Goal: Obtain resource: Obtain resource

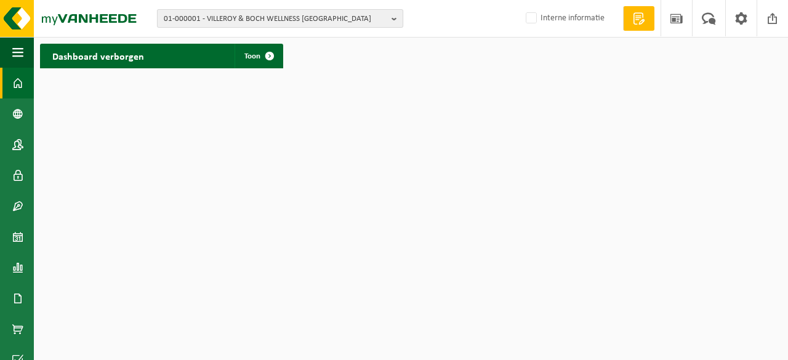
click at [298, 23] on span "01-000001 - VILLEROY & BOCH WELLNESS NV" at bounding box center [275, 19] width 223 height 18
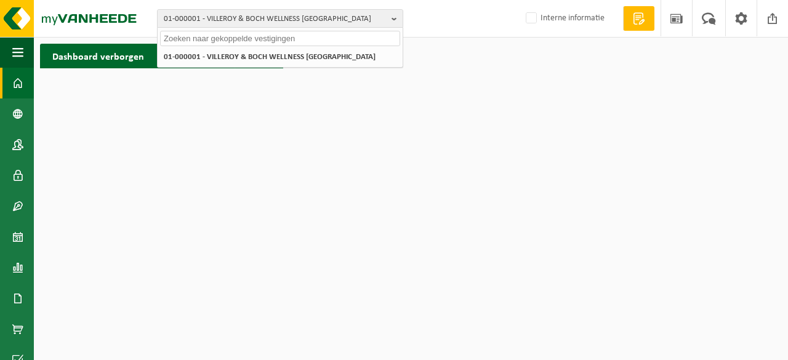
click at [279, 38] on input "text" at bounding box center [280, 38] width 240 height 15
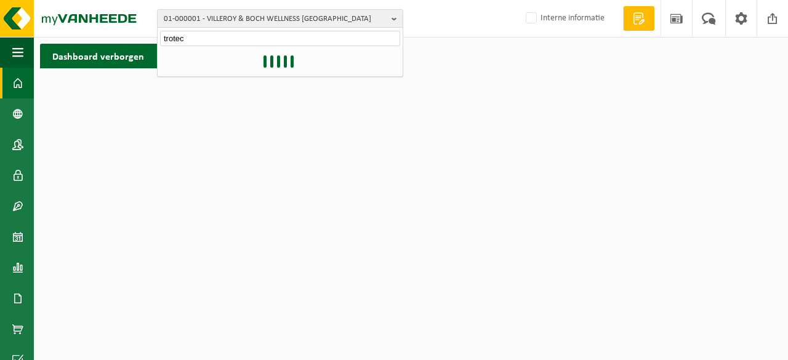
type input "trotec"
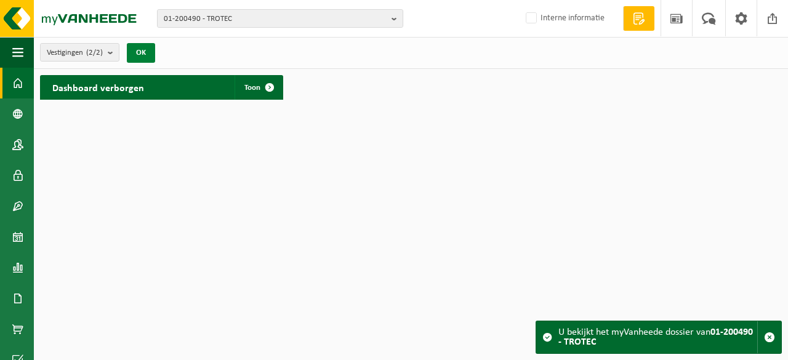
click at [143, 53] on button "OK" at bounding box center [141, 53] width 28 height 20
click at [143, 54] on button "OK" at bounding box center [141, 53] width 28 height 20
click at [140, 53] on button "OK" at bounding box center [141, 53] width 28 height 20
click at [263, 89] on span at bounding box center [269, 87] width 25 height 25
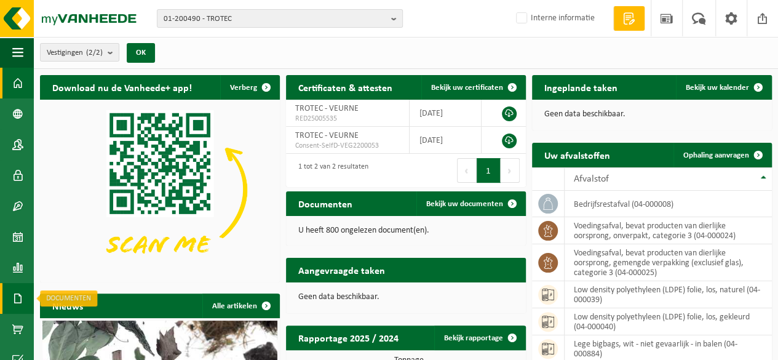
click at [11, 295] on link "Documenten" at bounding box center [17, 298] width 34 height 31
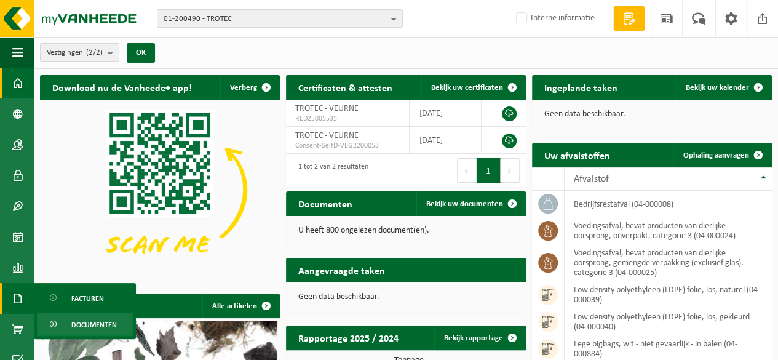
click at [98, 329] on span "Documenten" at bounding box center [94, 324] width 46 height 23
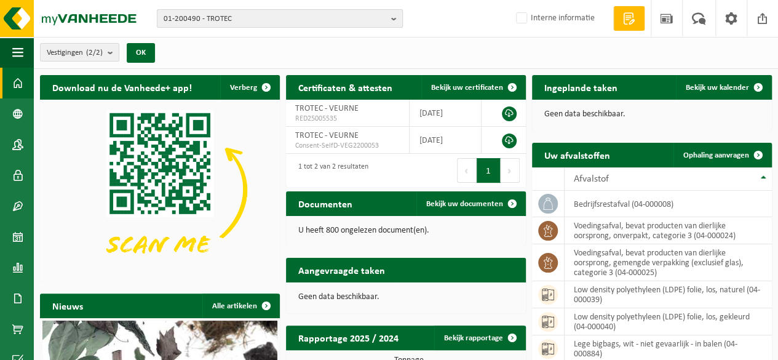
click at [271, 22] on span "01-200490 - TROTEC" at bounding box center [275, 19] width 223 height 18
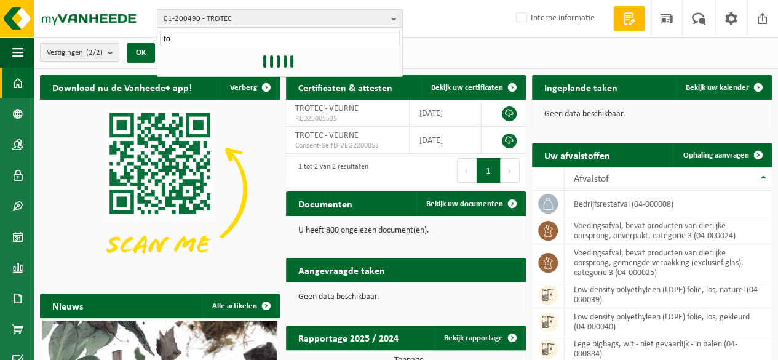
type input "f"
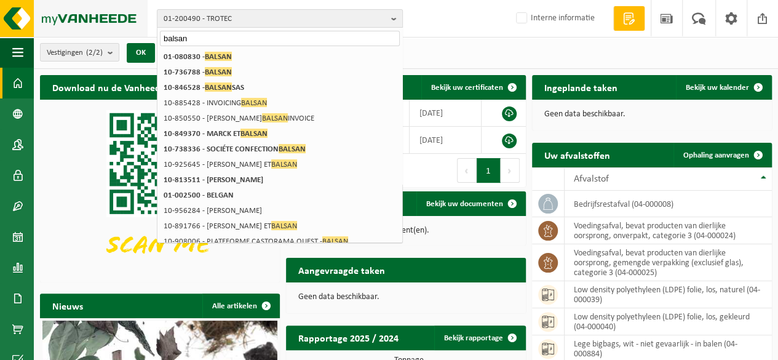
drag, startPoint x: 214, startPoint y: 35, endPoint x: 0, endPoint y: -1, distance: 217.1
click at [0, 0] on div "01-200490 - TROTEC balsan 01-200490 - TROTEC 10-994294 - TROTEC - BAKER & BAKER…" at bounding box center [389, 19] width 778 height 38
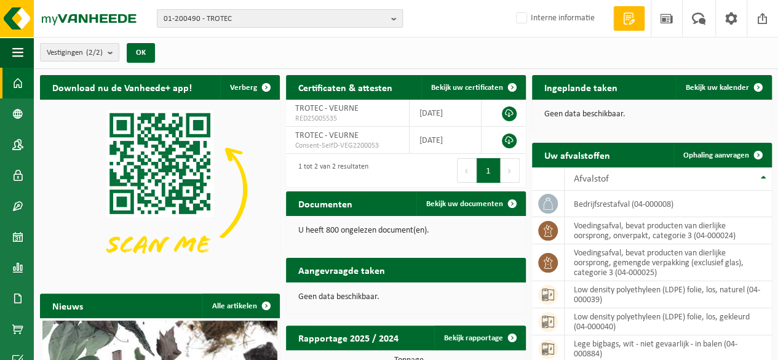
click at [241, 23] on span "01-200490 - TROTEC" at bounding box center [275, 19] width 223 height 18
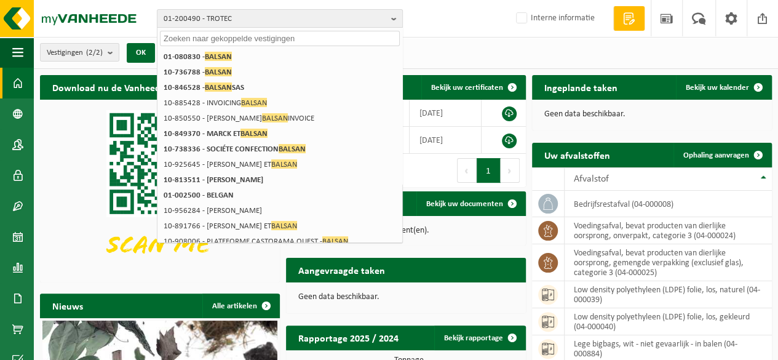
click at [219, 42] on input "text" at bounding box center [280, 38] width 240 height 15
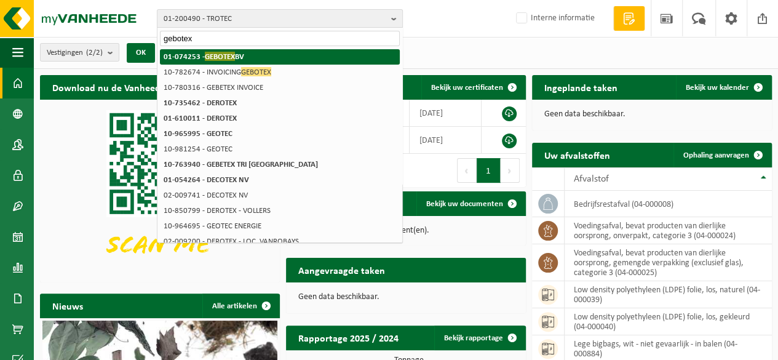
type input "gebotex"
click at [221, 52] on span "GEBOTEX" at bounding box center [220, 56] width 30 height 9
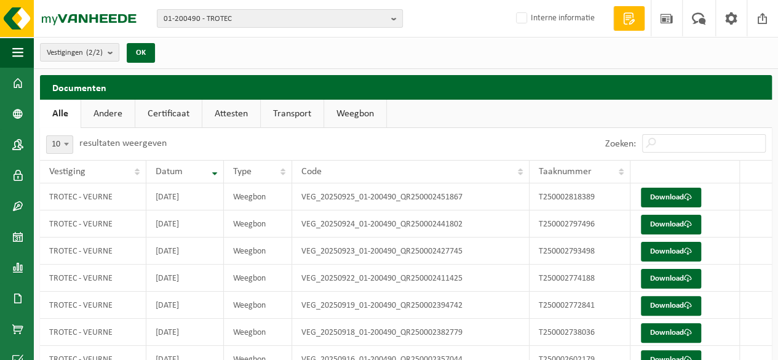
click at [167, 111] on link "Certificaat" at bounding box center [168, 114] width 66 height 28
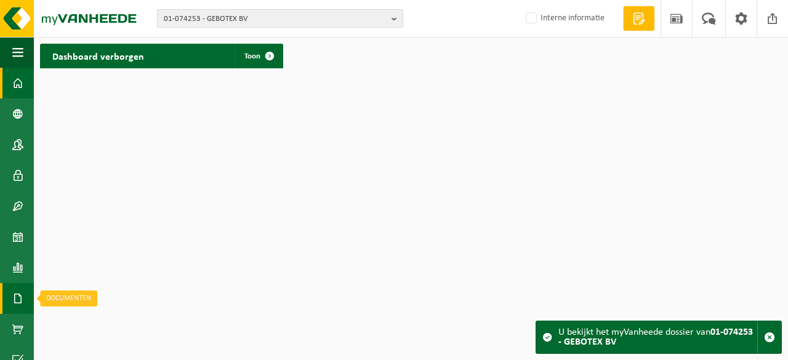
click at [12, 298] on span at bounding box center [17, 298] width 11 height 31
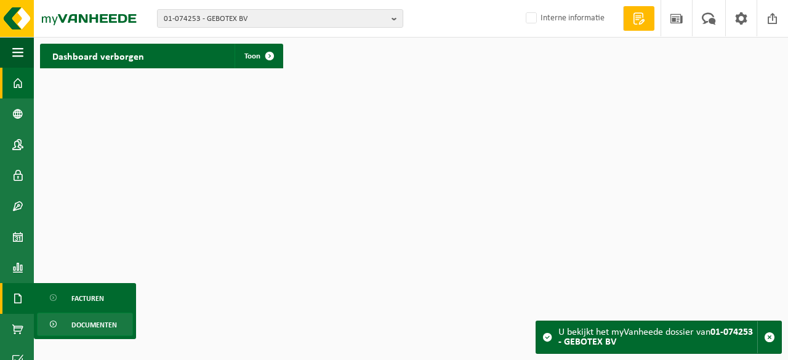
click at [97, 323] on span "Documenten" at bounding box center [94, 324] width 46 height 23
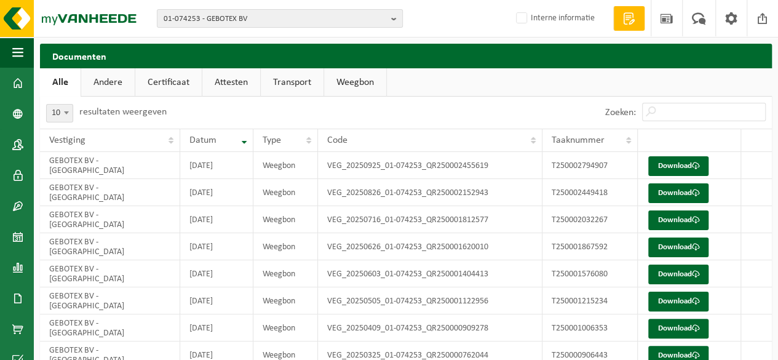
click at [172, 81] on link "Certificaat" at bounding box center [168, 82] width 66 height 28
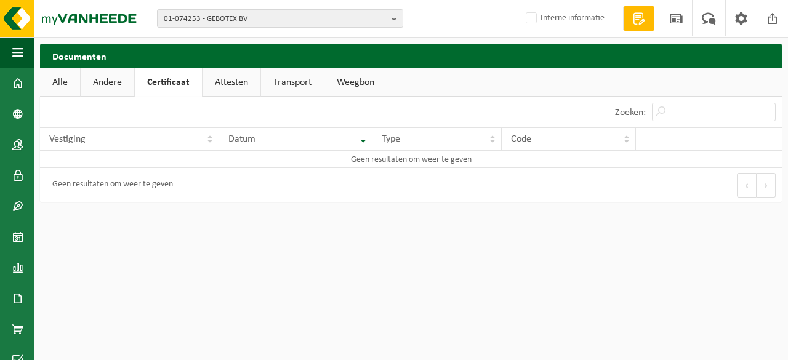
click at [108, 81] on link "Andere" at bounding box center [108, 82] width 54 height 28
click at [61, 81] on link "Alle" at bounding box center [60, 82] width 40 height 28
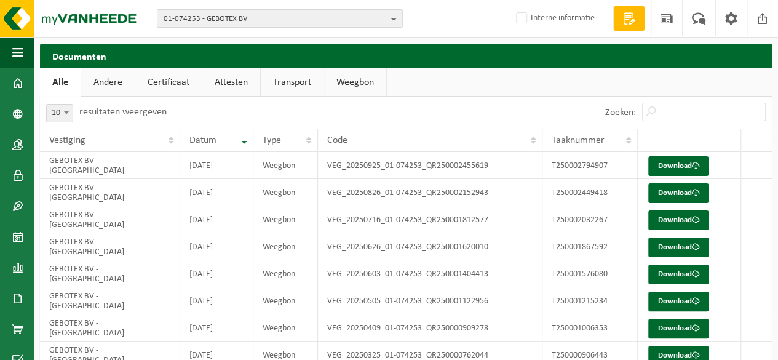
click at [167, 77] on link "Certificaat" at bounding box center [168, 82] width 66 height 28
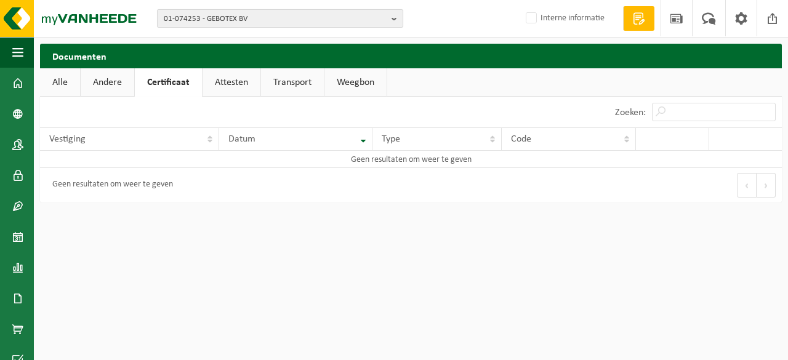
click at [242, 15] on span "01-074253 - GEBOTEX BV" at bounding box center [275, 19] width 223 height 18
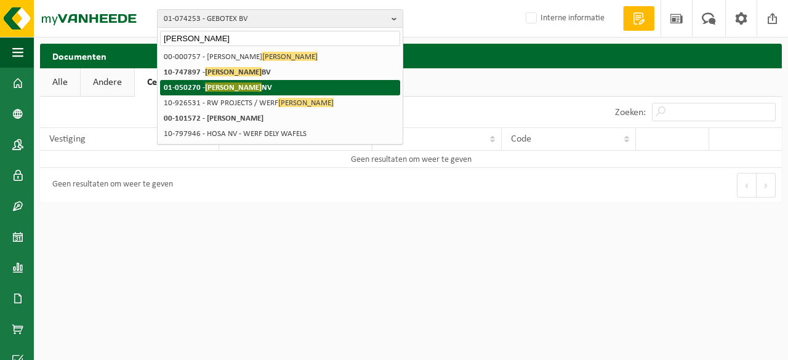
type input "wyffels"
click at [226, 86] on span "WYFFELS" at bounding box center [233, 86] width 57 height 9
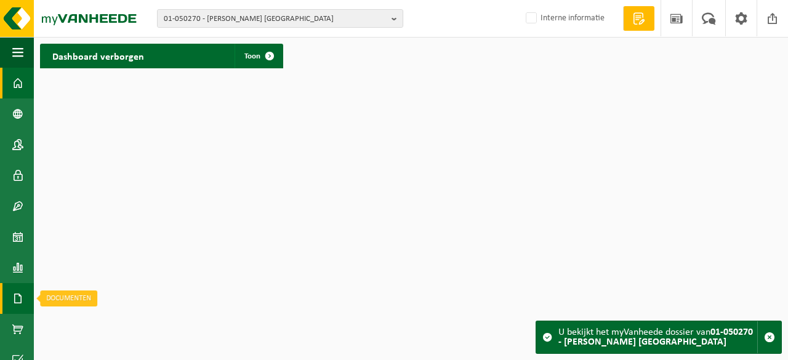
click at [16, 296] on span at bounding box center [17, 298] width 11 height 31
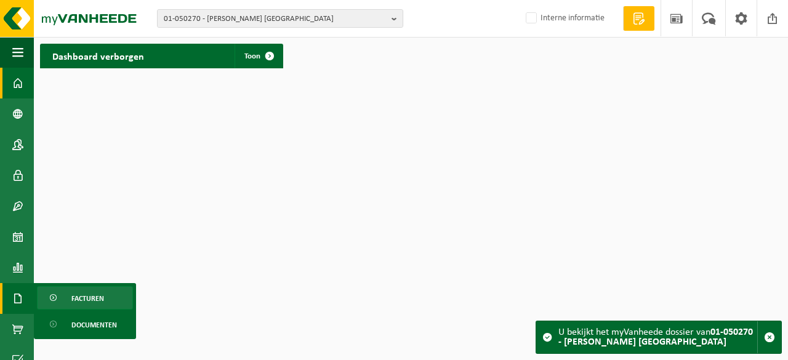
click at [94, 308] on span "Facturen" at bounding box center [87, 298] width 33 height 23
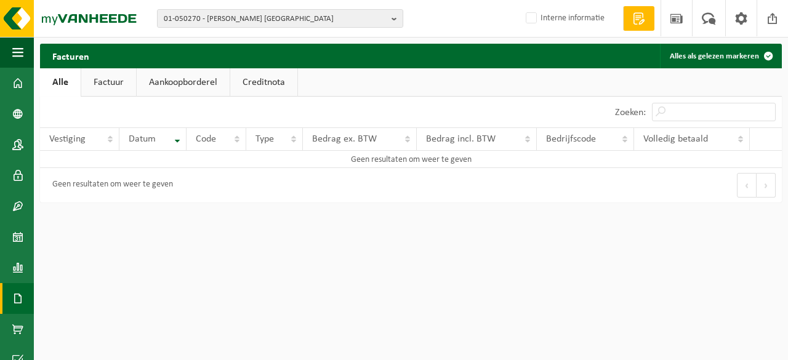
click at [114, 86] on link "Factuur" at bounding box center [108, 82] width 55 height 28
